Goal: Task Accomplishment & Management: Manage account settings

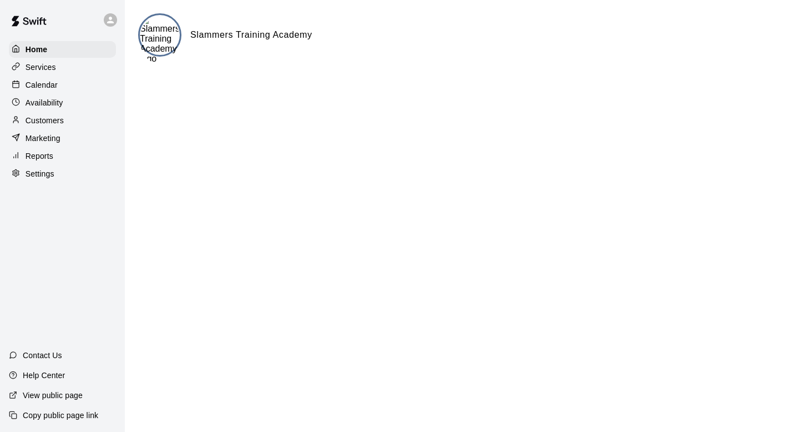
click at [53, 68] on p "Services" at bounding box center [41, 67] width 31 height 11
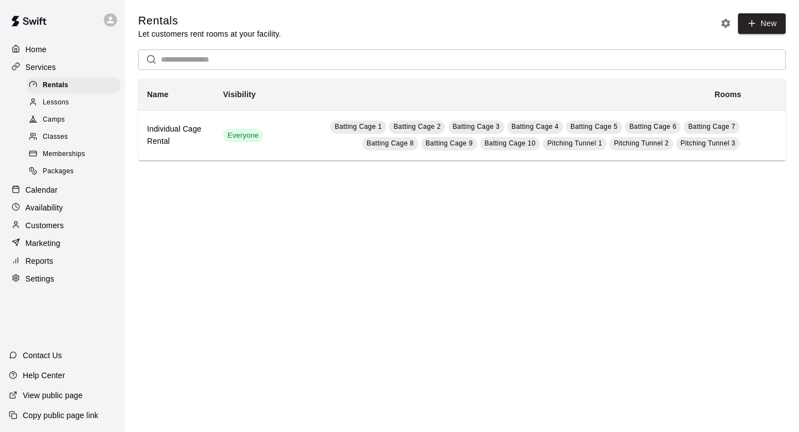
click at [60, 121] on span "Camps" at bounding box center [54, 119] width 22 height 11
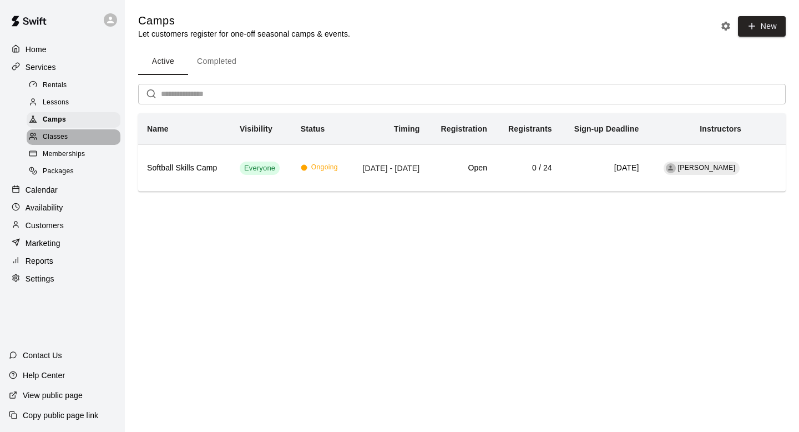
click at [63, 135] on span "Classes" at bounding box center [55, 137] width 25 height 11
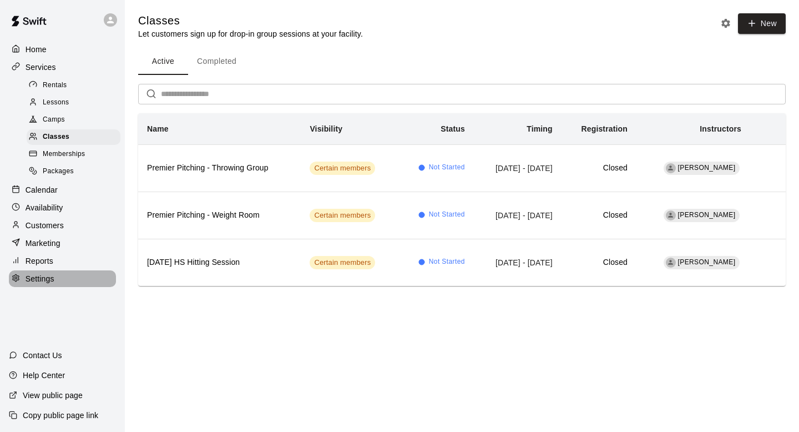
click at [39, 285] on div "Settings" at bounding box center [62, 278] width 107 height 17
select select "**"
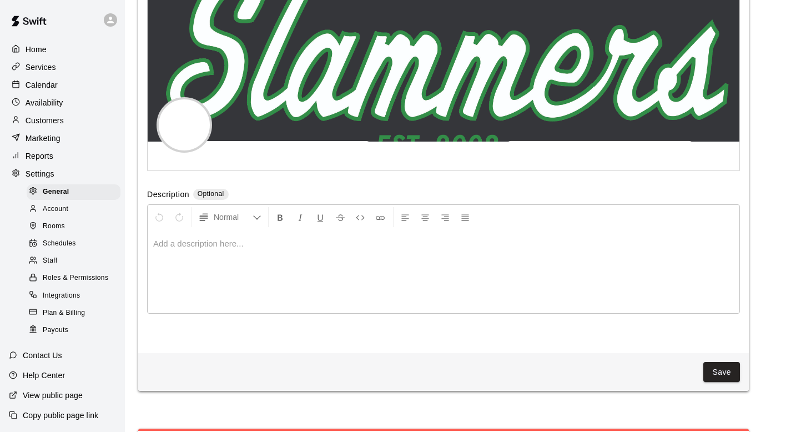
scroll to position [2612, 0]
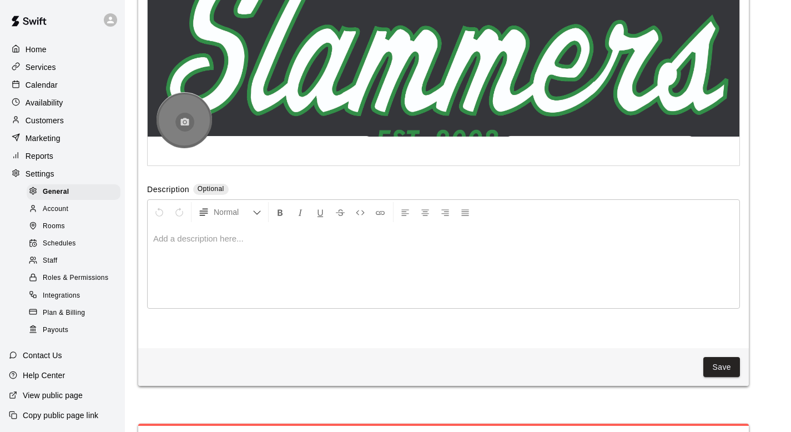
click at [189, 127] on icon "button" at bounding box center [185, 122] width 10 height 10
click at [192, 127] on button "button" at bounding box center [184, 122] width 19 height 19
click at [185, 127] on icon "button" at bounding box center [185, 122] width 10 height 10
click at [183, 125] on icon "button" at bounding box center [185, 122] width 8 height 8
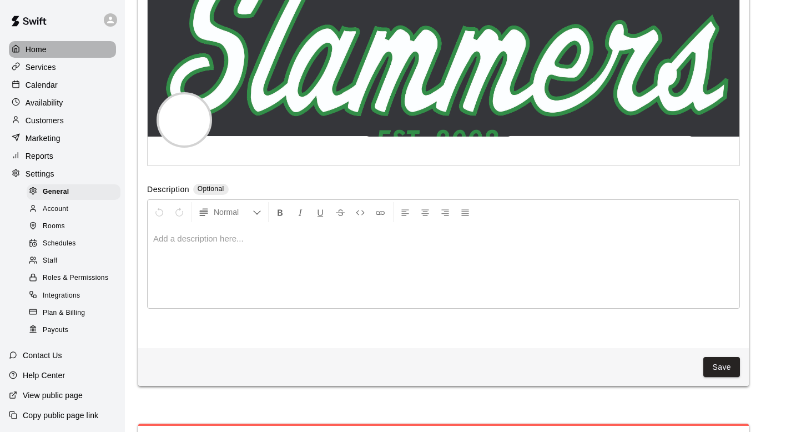
click at [38, 49] on p "Home" at bounding box center [36, 49] width 21 height 11
